Goal: Transaction & Acquisition: Purchase product/service

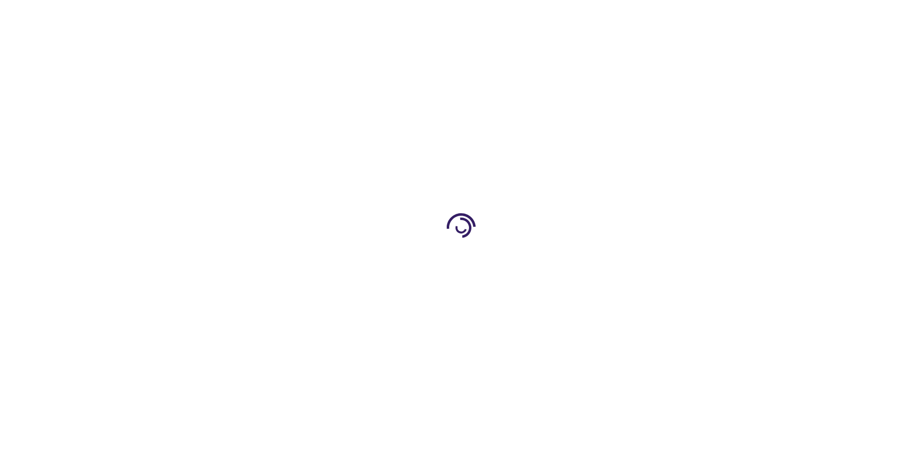
click at [609, 15] on link "Log In" at bounding box center [608, 15] width 19 height 8
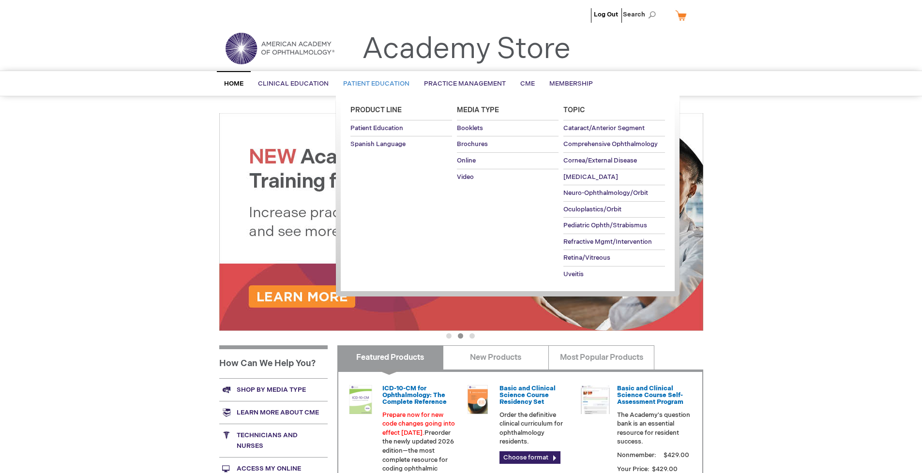
click at [374, 84] on span "Patient Education" at bounding box center [376, 84] width 66 height 8
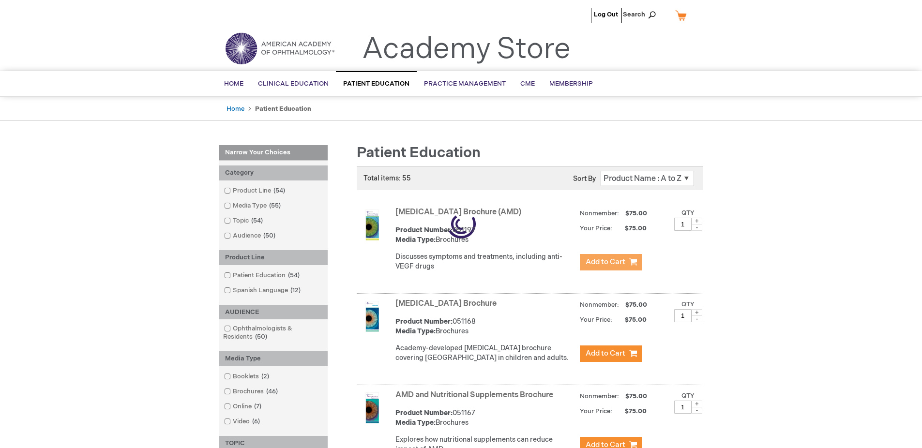
click at [610, 262] on span "Add to Cart" at bounding box center [606, 262] width 40 height 9
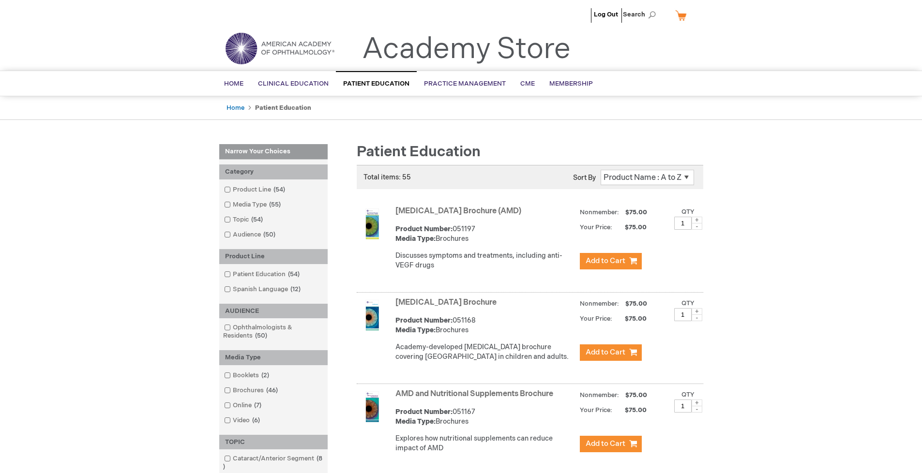
click at [476, 399] on link "AMD and Nutritional Supplements Brochure" at bounding box center [474, 394] width 158 height 9
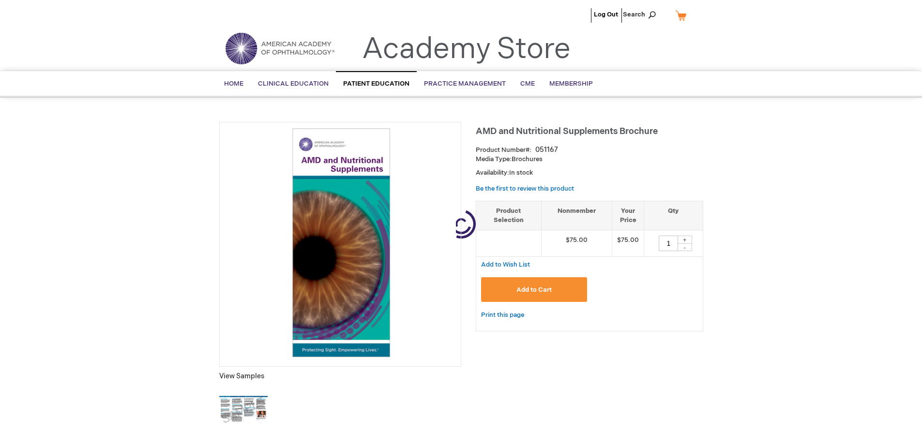
click at [534, 290] on span "Add to Cart" at bounding box center [533, 290] width 35 height 8
